Goal: Find specific fact: Find specific fact

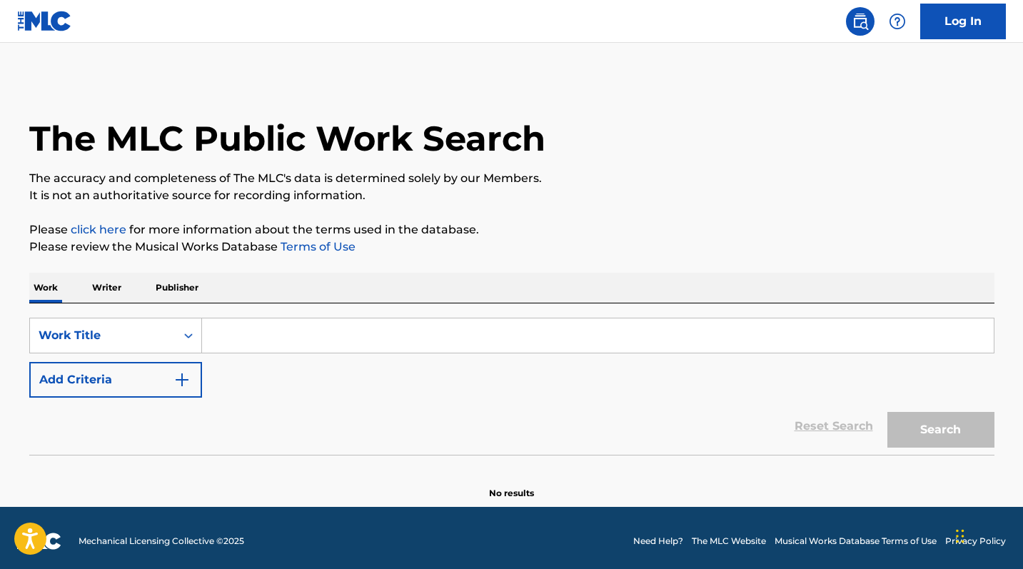
click at [113, 373] on button "Add Criteria" at bounding box center [115, 380] width 173 height 36
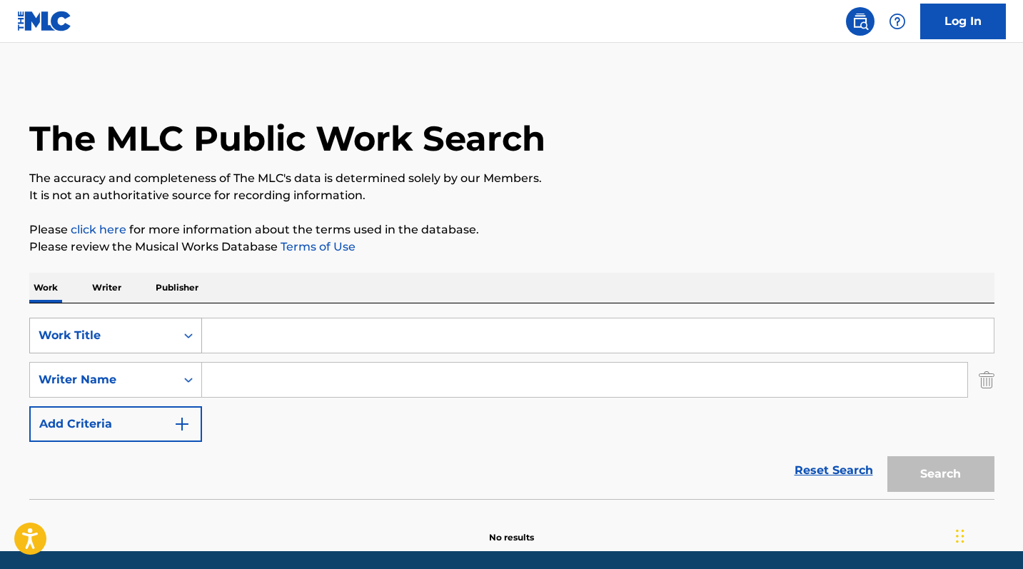
click at [121, 332] on div "Work Title" at bounding box center [103, 335] width 128 height 17
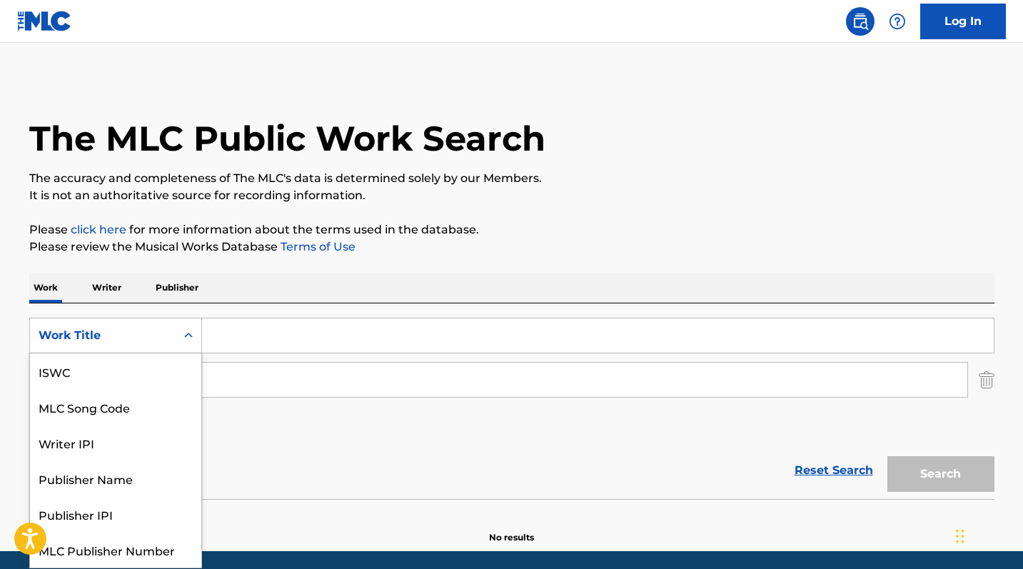
scroll to position [36, 0]
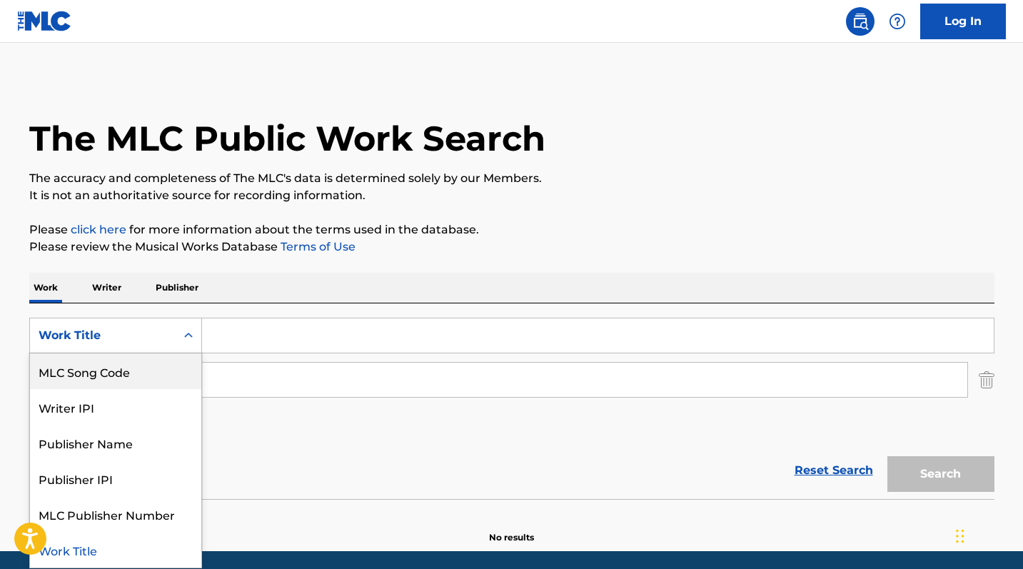
click at [103, 375] on div "MLC Song Code" at bounding box center [115, 371] width 171 height 36
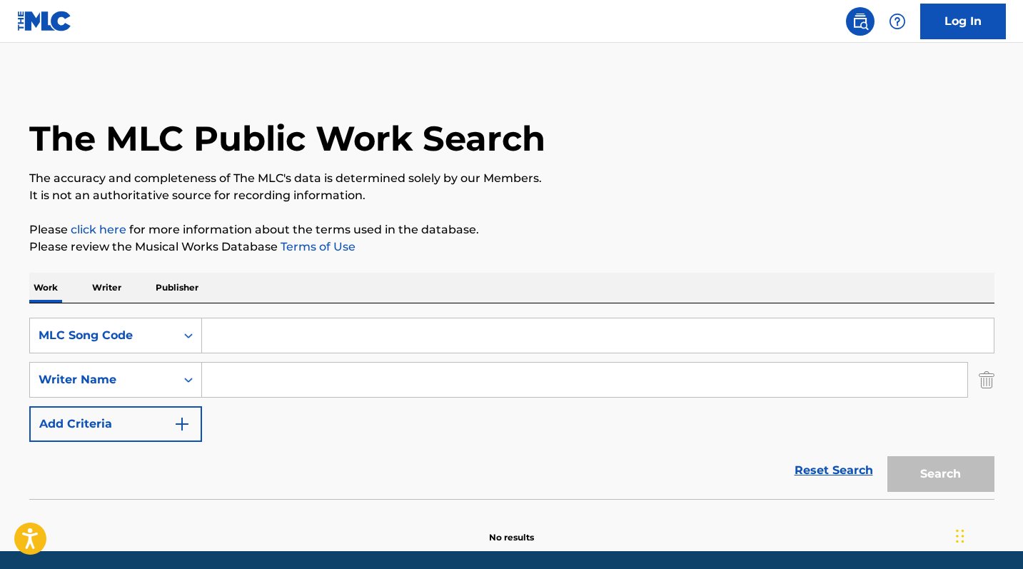
click at [253, 334] on input "Search Form" at bounding box center [597, 335] width 791 height 34
paste input "P172D1"
click at [940, 474] on button "Search" at bounding box center [940, 474] width 107 height 36
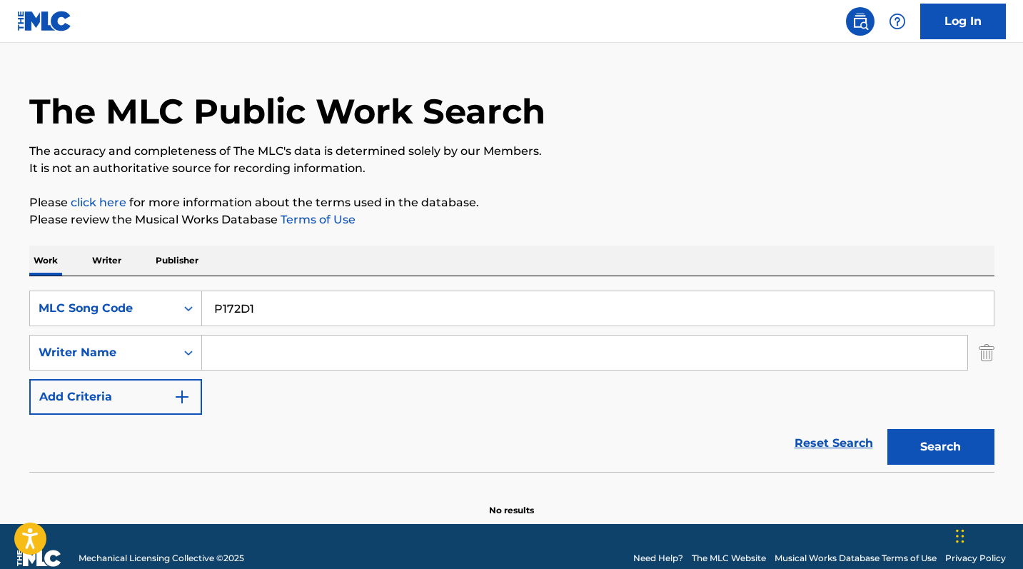
scroll to position [51, 0]
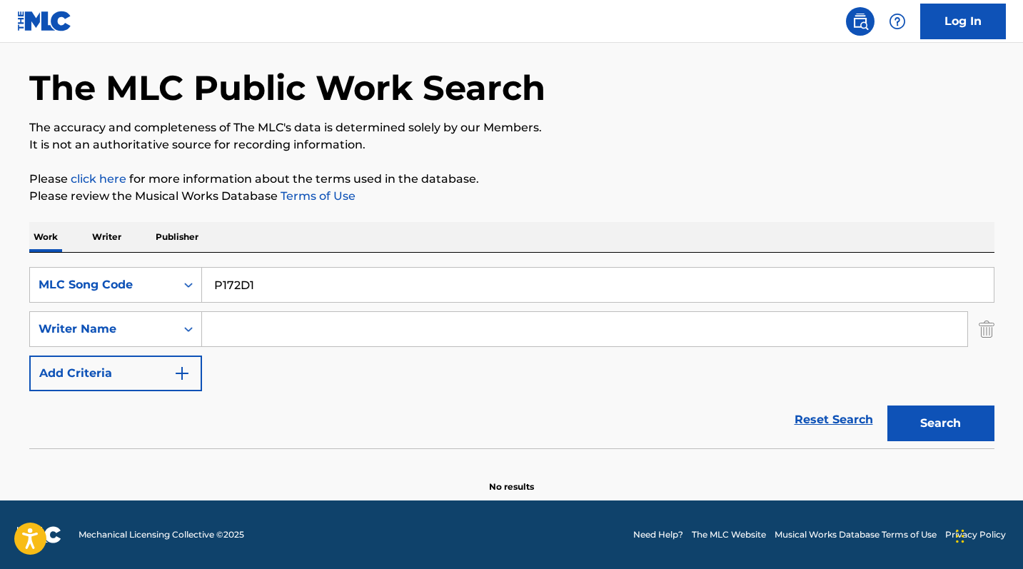
click at [966, 425] on button "Search" at bounding box center [940, 423] width 107 height 36
click at [239, 288] on input "P172D1" at bounding box center [597, 285] width 791 height 34
paste input "QA88DC"
type input "QA88DC"
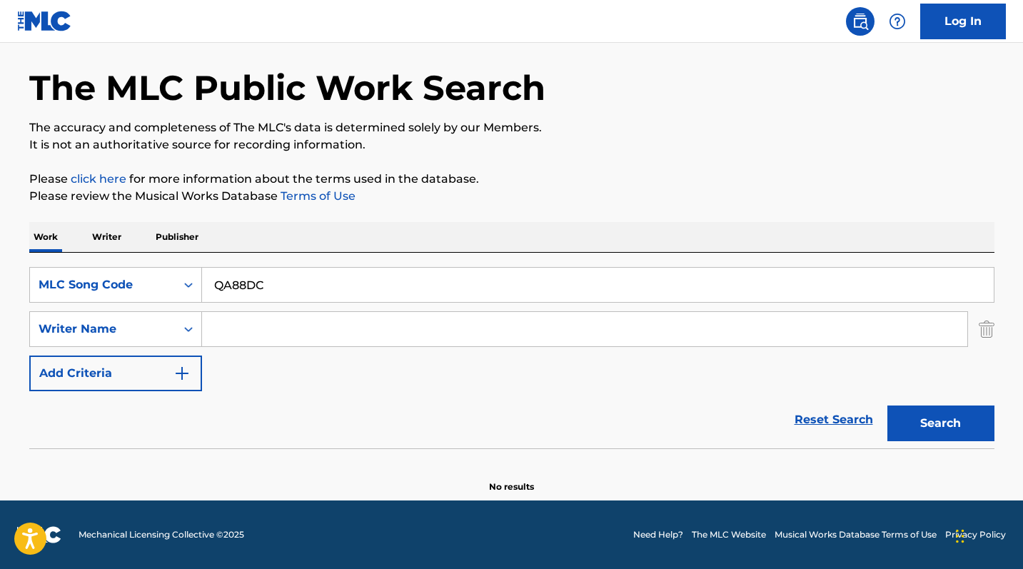
click at [949, 416] on button "Search" at bounding box center [940, 423] width 107 height 36
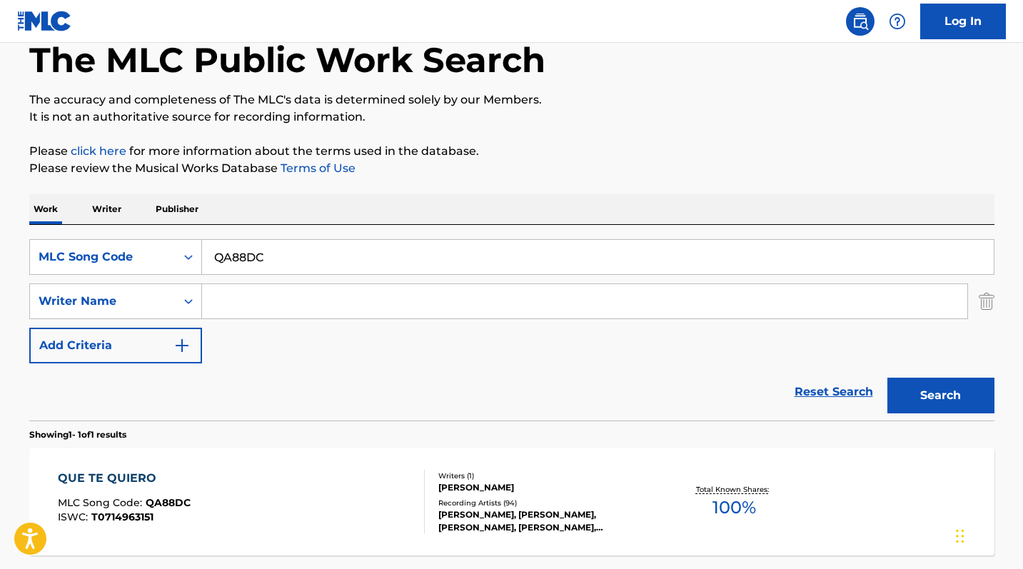
scroll to position [107, 0]
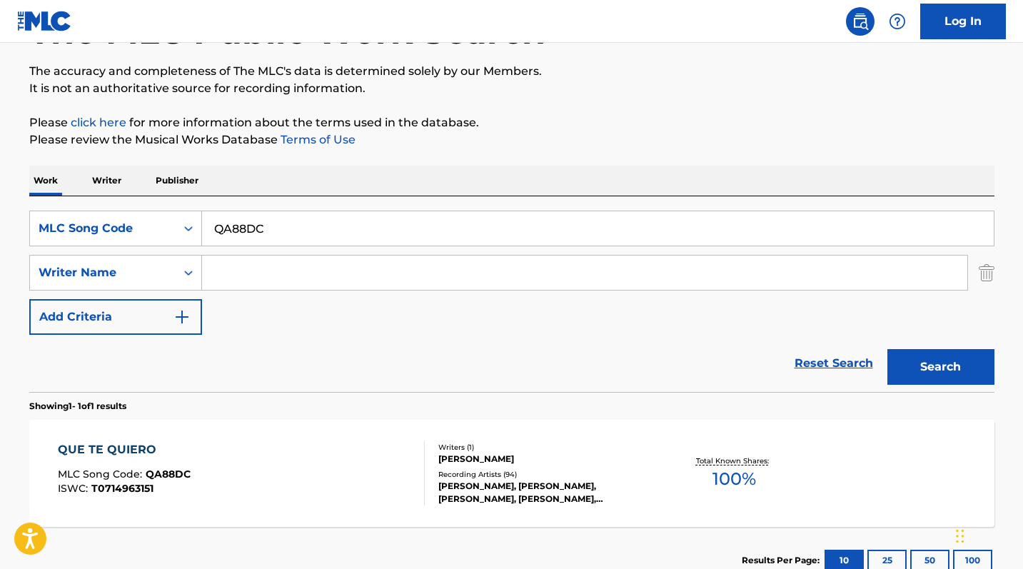
click at [118, 449] on div "QUE TE QUIERO" at bounding box center [124, 449] width 133 height 17
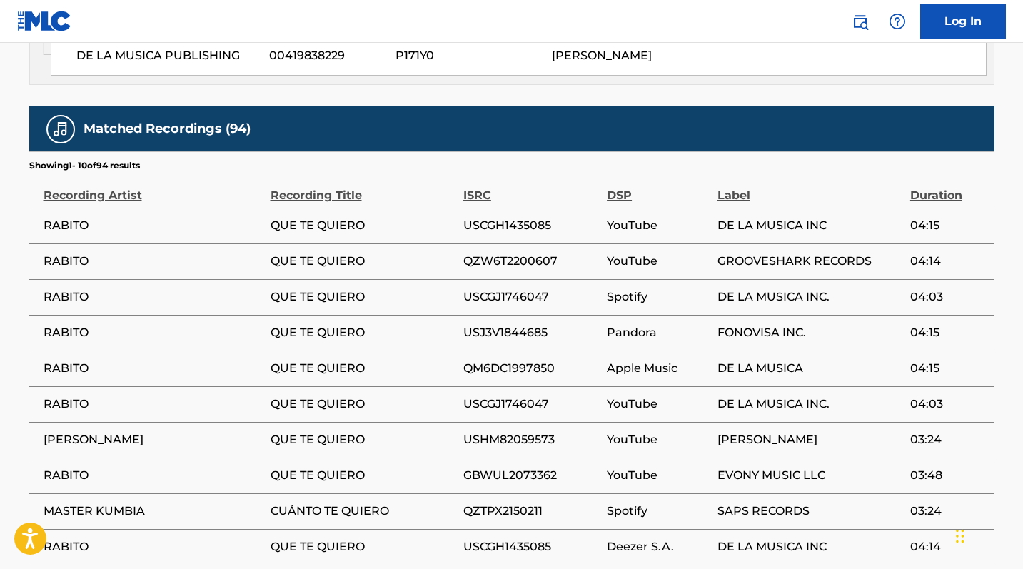
scroll to position [1011, 0]
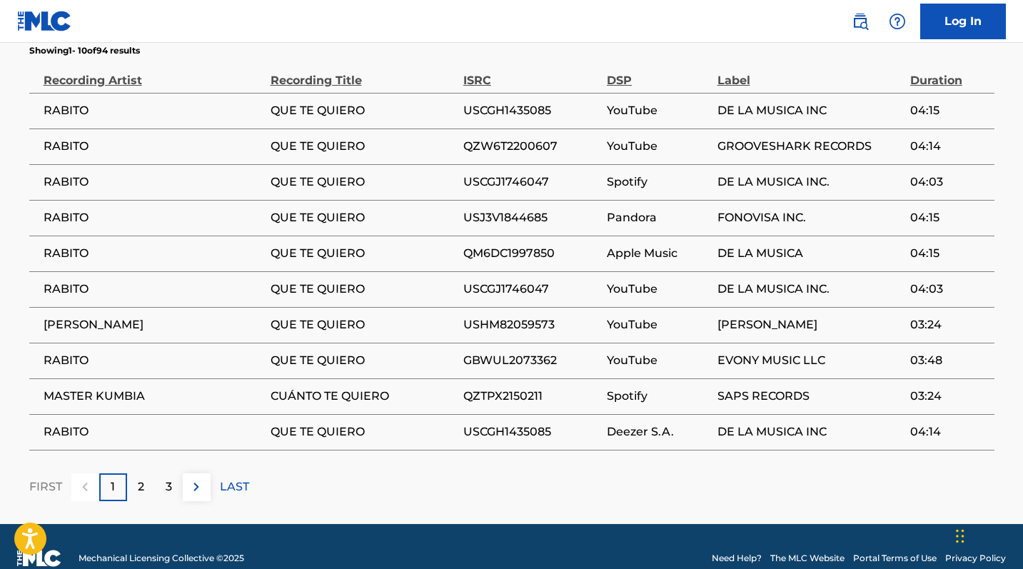
click at [142, 479] on p "2" at bounding box center [141, 486] width 6 height 17
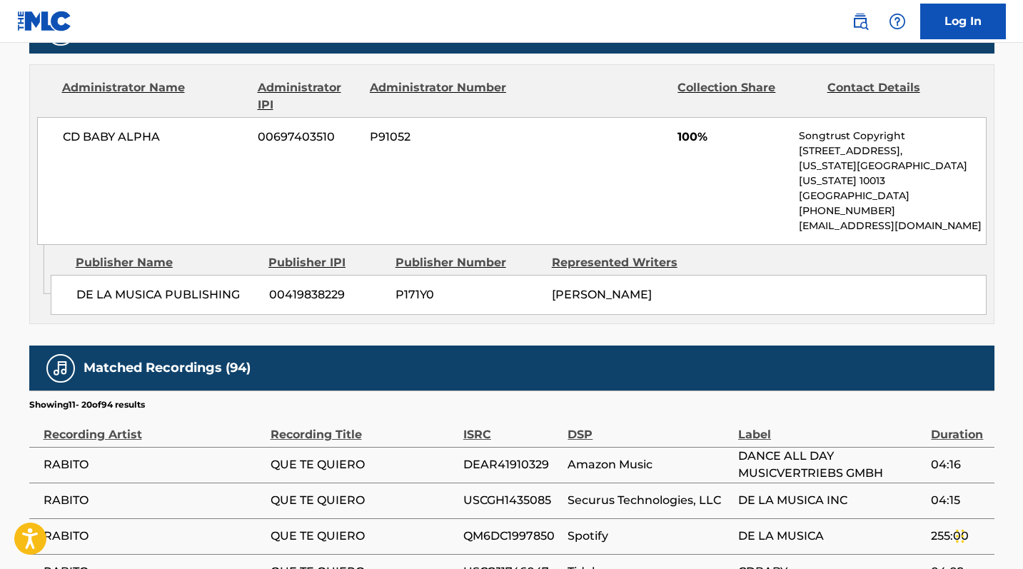
scroll to position [929, 0]
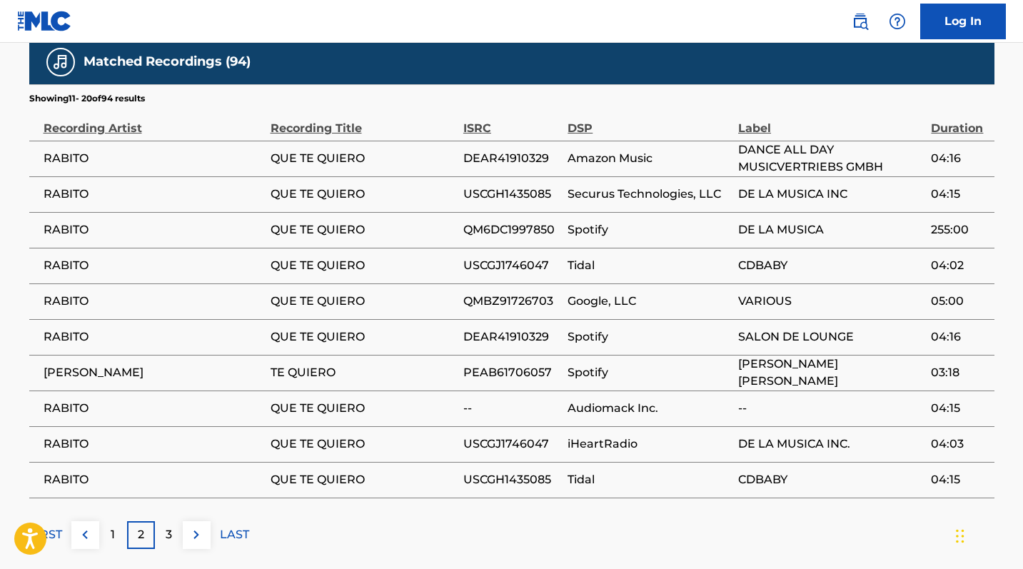
click at [167, 528] on p "3" at bounding box center [169, 534] width 6 height 17
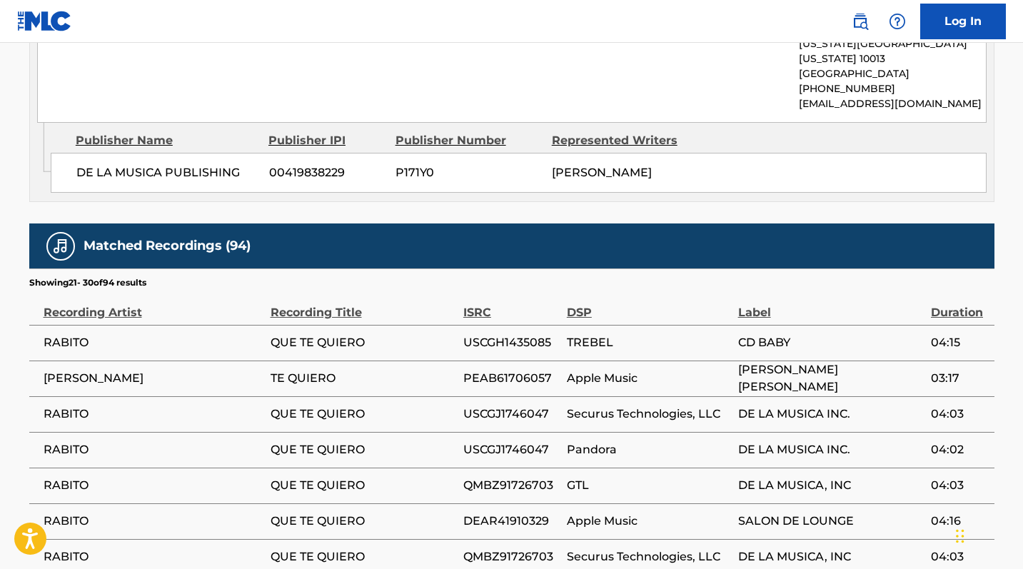
scroll to position [1069, 0]
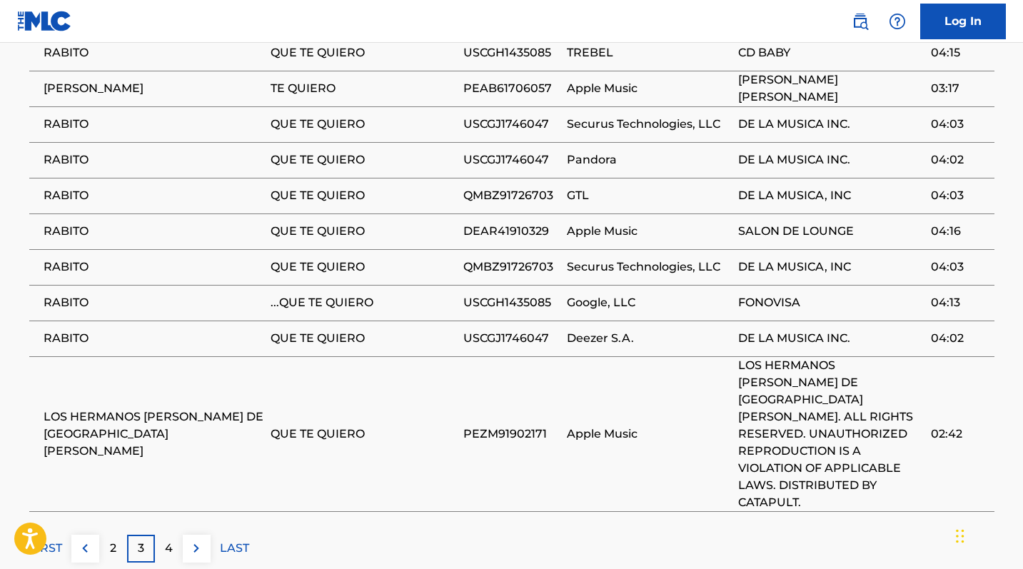
click at [172, 539] on p "4" at bounding box center [169, 547] width 8 height 17
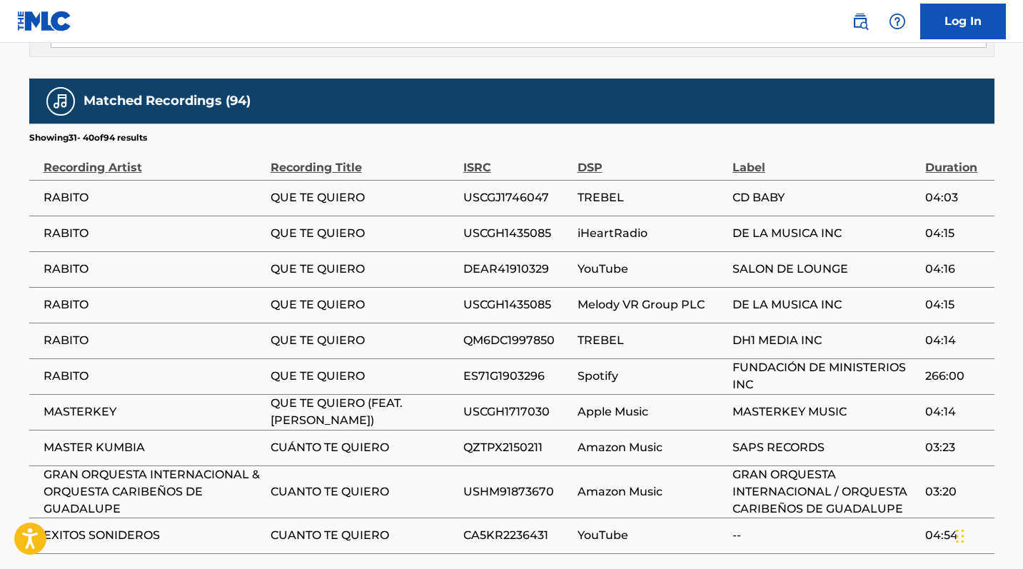
scroll to position [1048, 0]
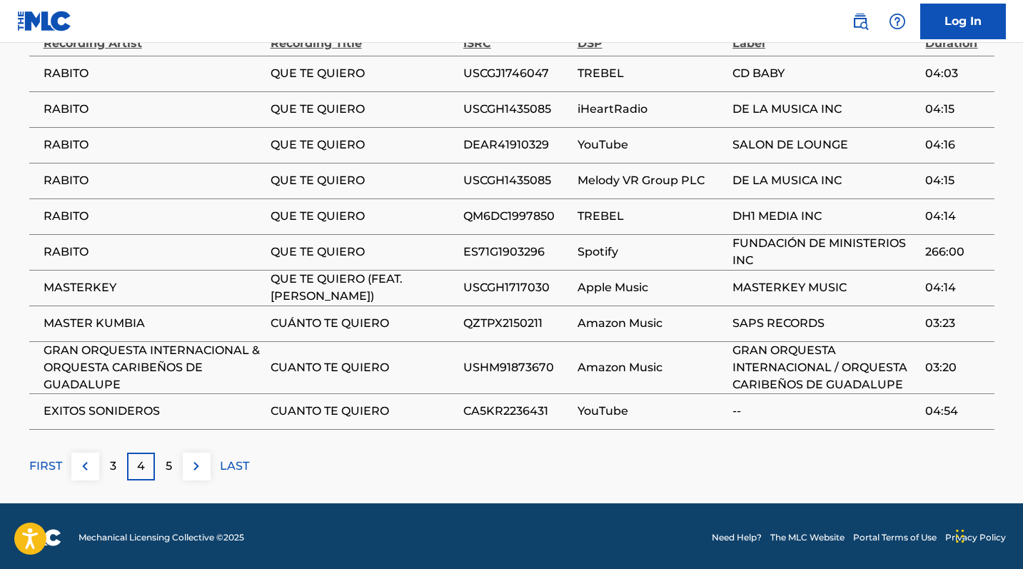
click at [171, 462] on p "5" at bounding box center [169, 465] width 6 height 17
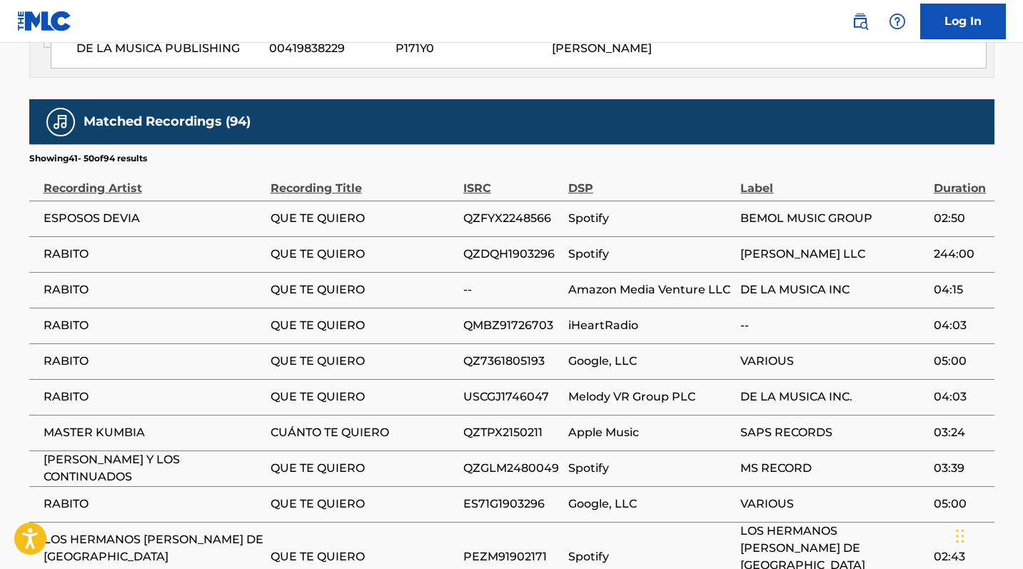
scroll to position [1025, 0]
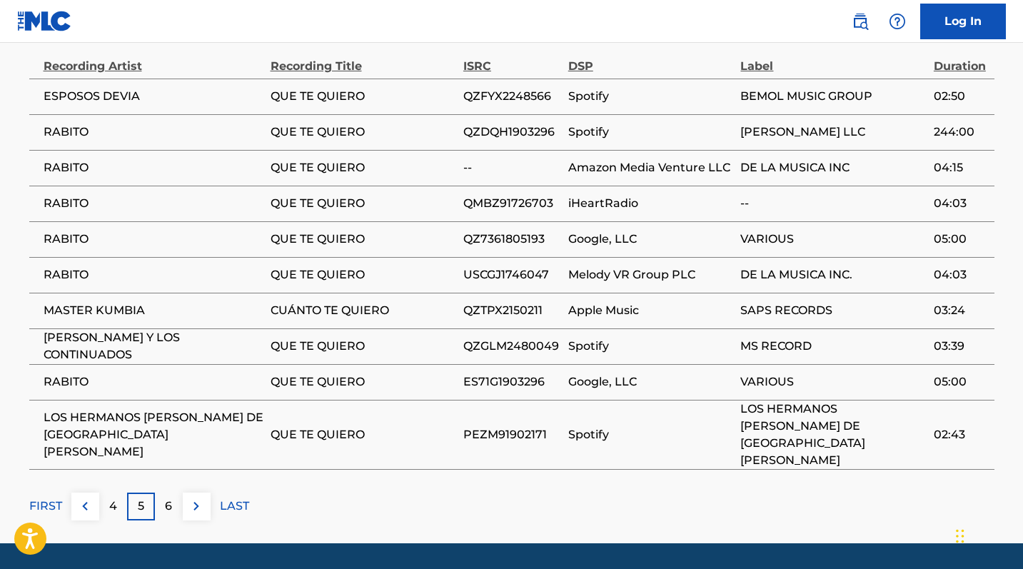
click at [178, 492] on div "6" at bounding box center [169, 506] width 28 height 28
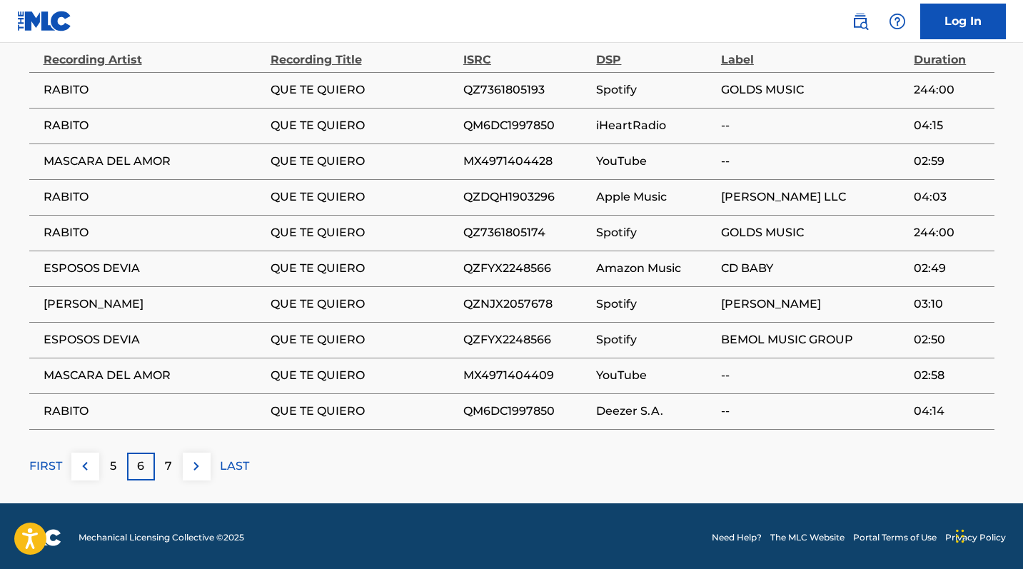
click at [181, 469] on div "7" at bounding box center [169, 466] width 28 height 28
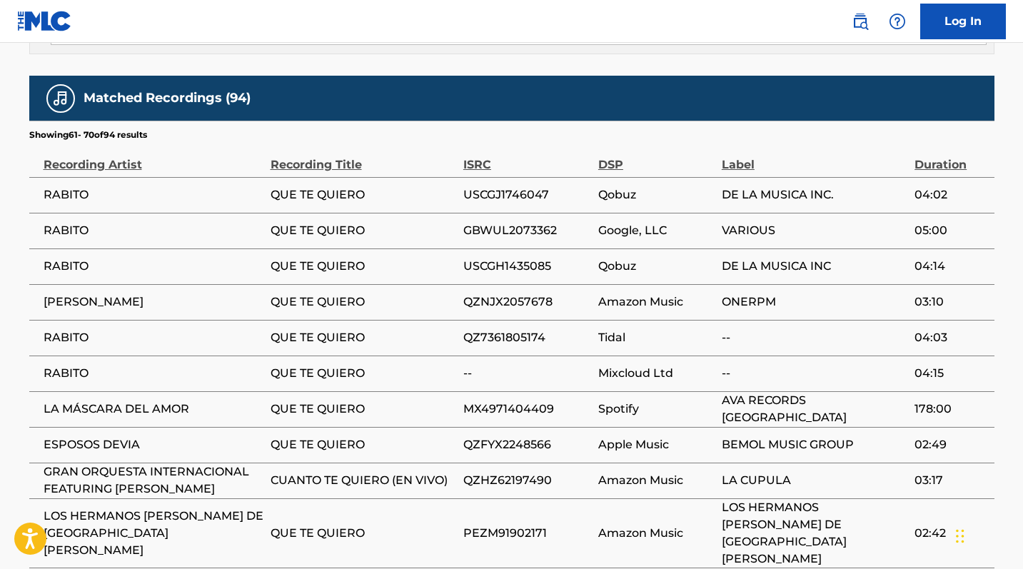
scroll to position [1032, 0]
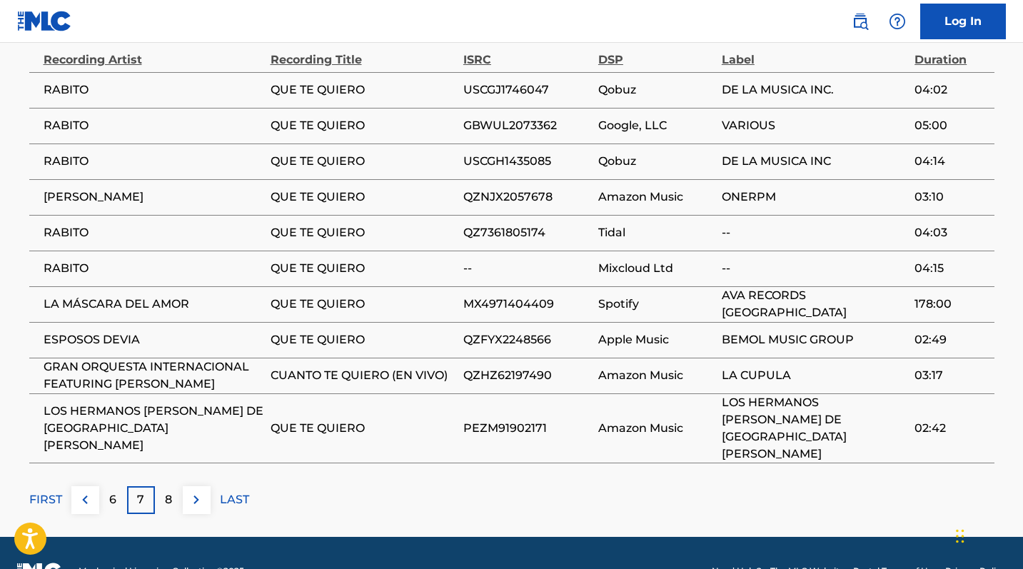
click at [181, 486] on div "8" at bounding box center [169, 500] width 28 height 28
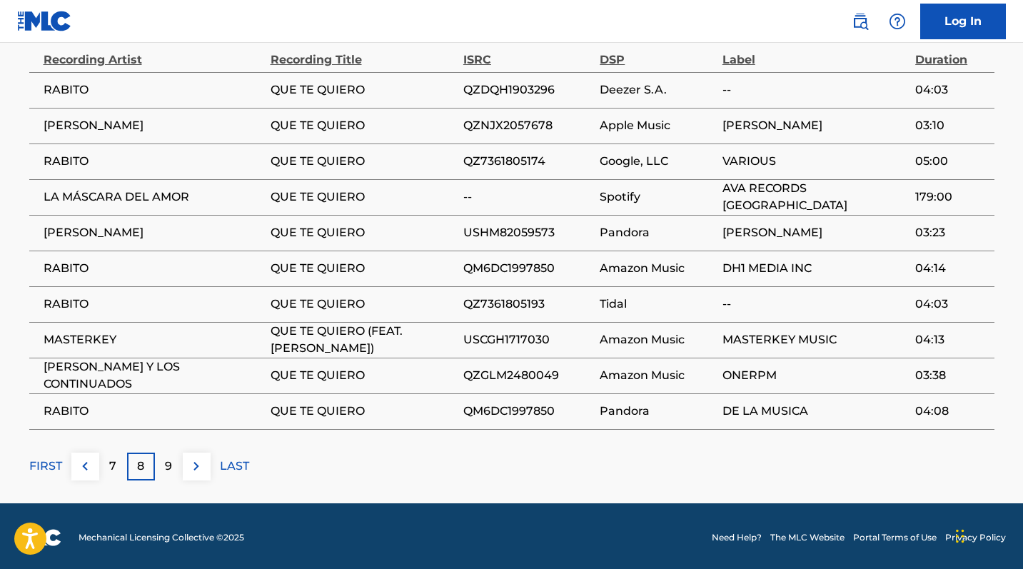
scroll to position [0, 0]
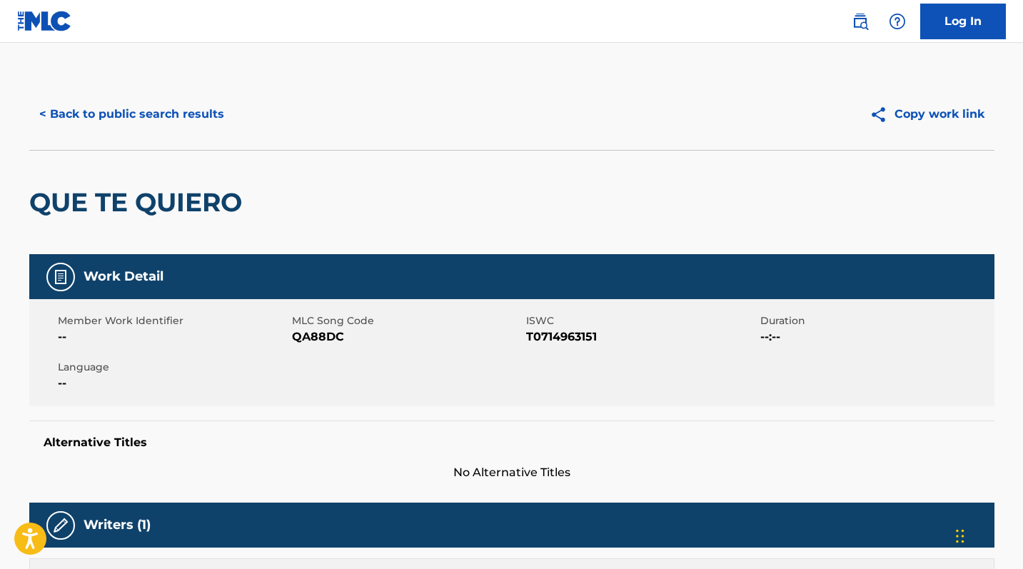
click at [314, 338] on span "QA88DC" at bounding box center [407, 336] width 230 height 17
copy span "QA88DC"
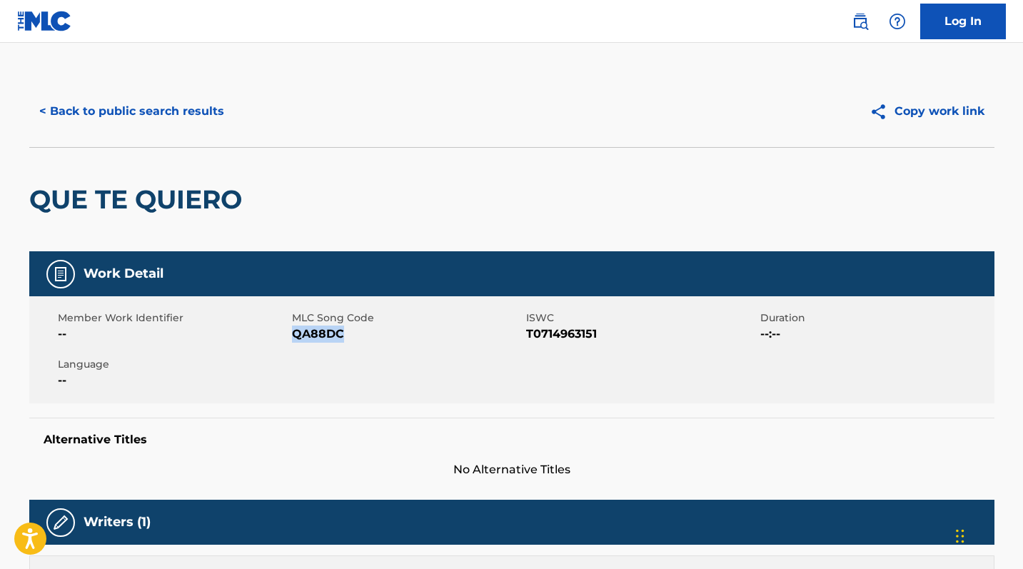
scroll to position [133, 0]
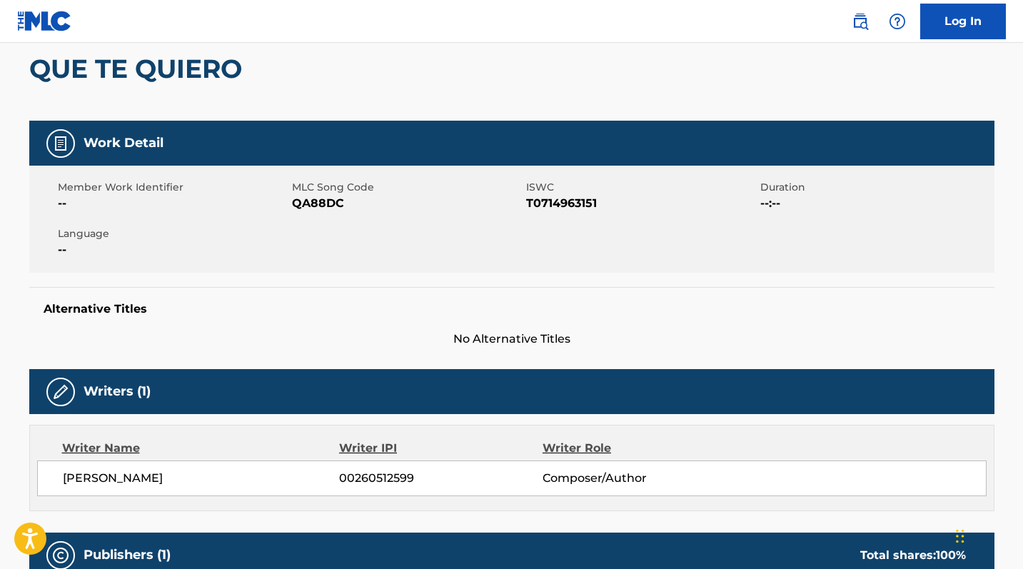
click at [175, 480] on span "[PERSON_NAME]" at bounding box center [201, 478] width 277 height 17
copy div "[PERSON_NAME]"
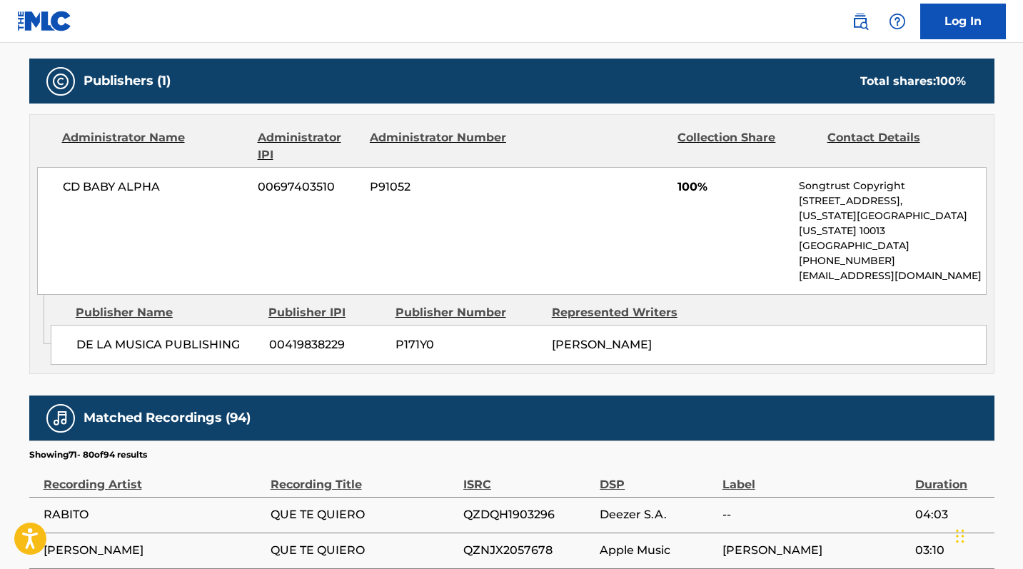
scroll to position [1032, 0]
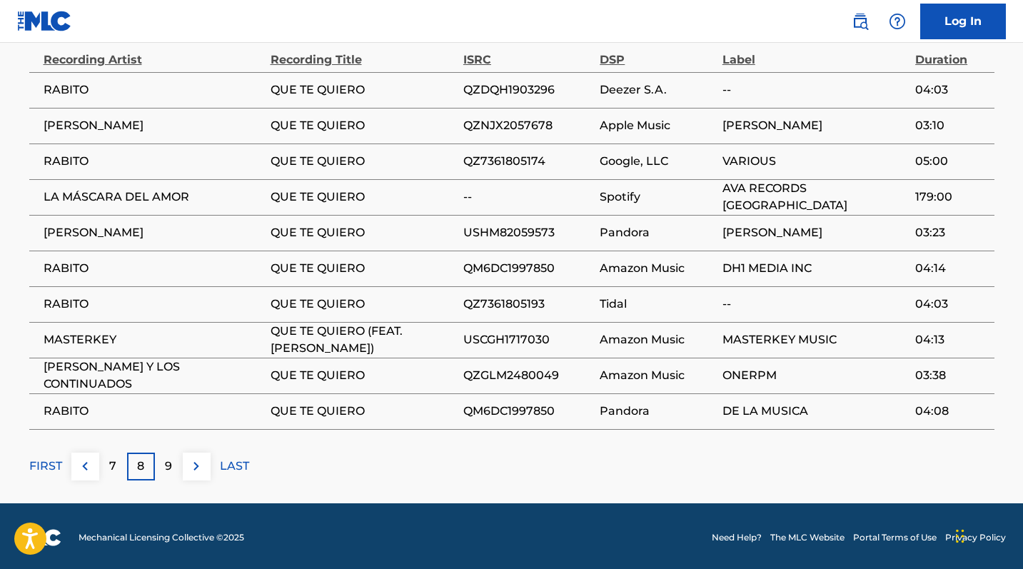
click at [167, 463] on p "9" at bounding box center [168, 465] width 7 height 17
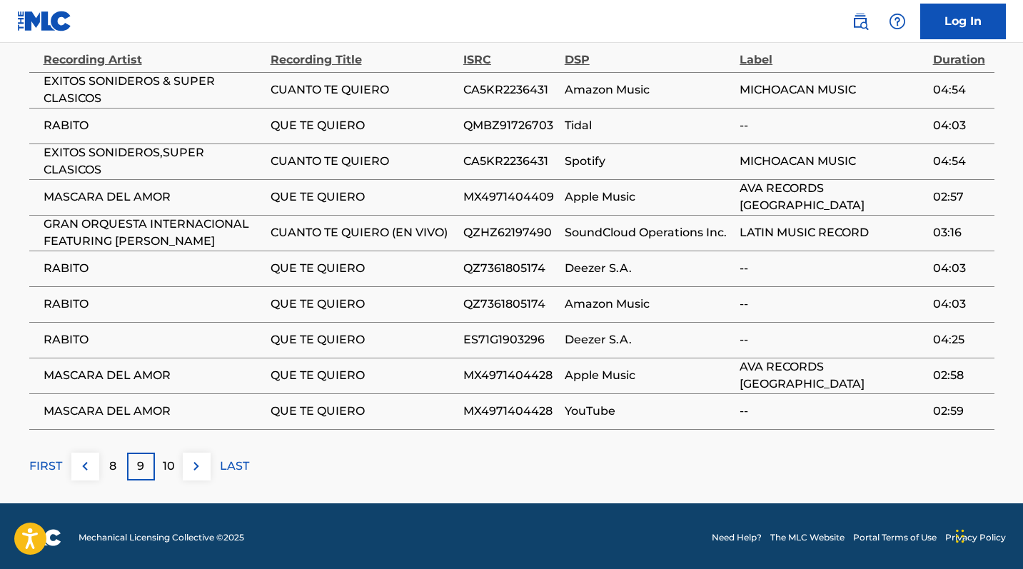
click at [167, 464] on p "10" at bounding box center [169, 465] width 12 height 17
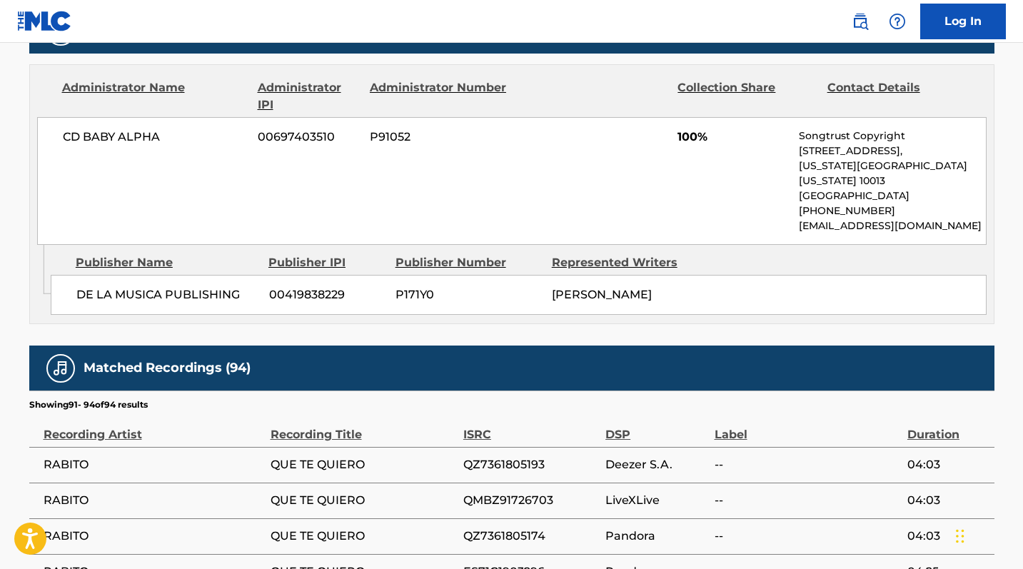
scroll to position [818, 0]
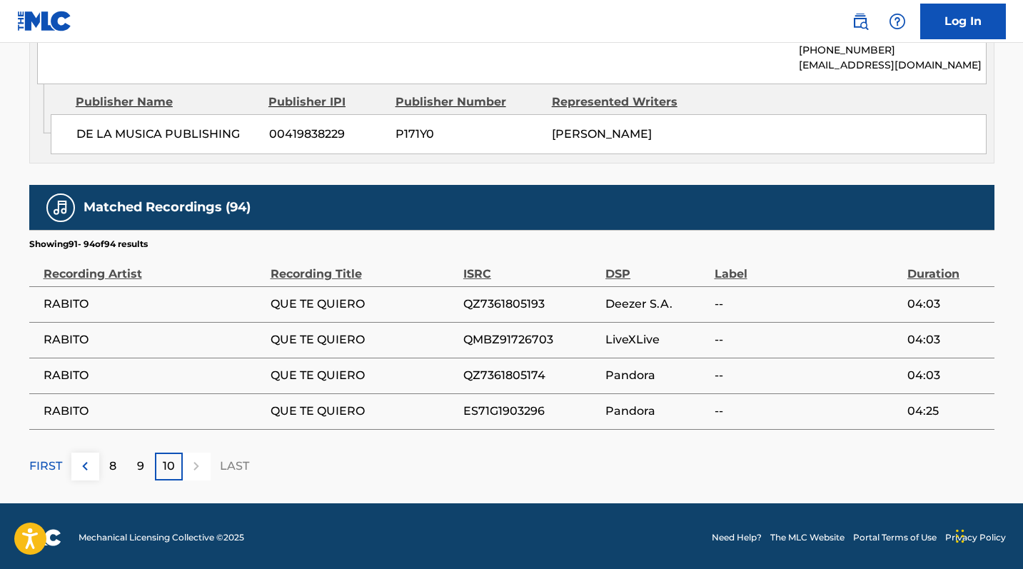
click at [176, 464] on div "10" at bounding box center [169, 466] width 28 height 28
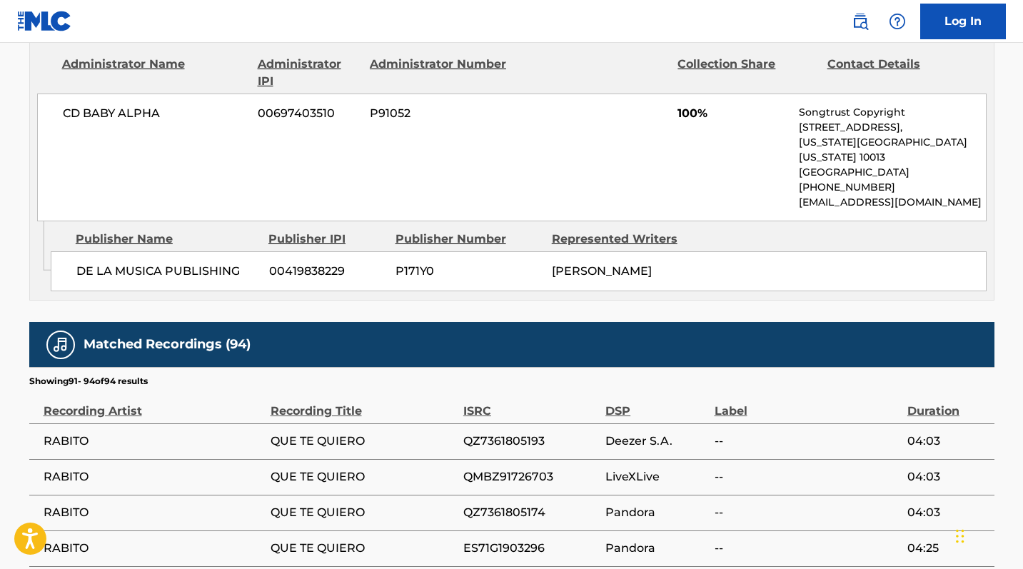
scroll to position [0, 0]
